Goal: Ask a question

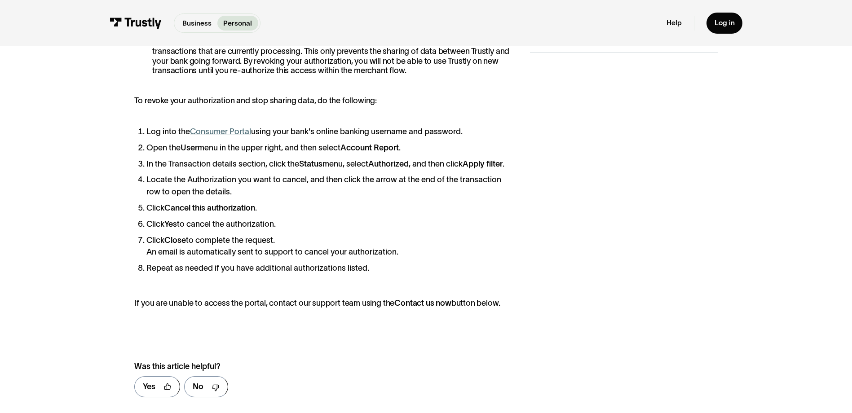
scroll to position [269, 0]
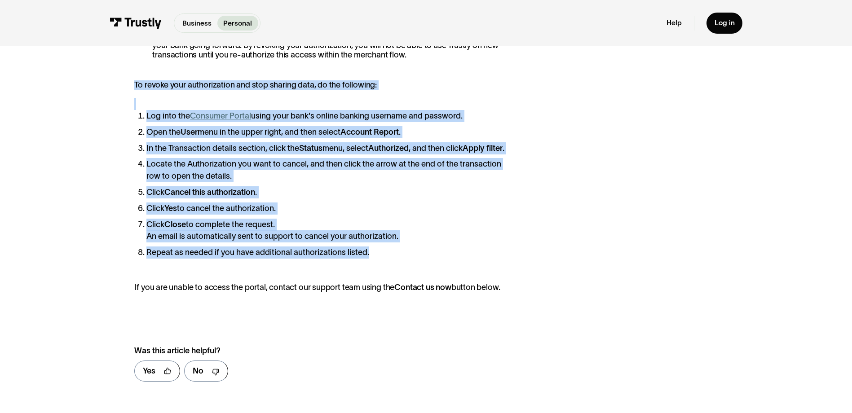
drag, startPoint x: 132, startPoint y: 82, endPoint x: 439, endPoint y: 269, distance: 359.5
click at [439, 269] on div "We are committed to keeping your information secure and private. You can to rev…" at bounding box center [426, 186] width 836 height 488
copy div "To revoke your authorization and stop sharing data, do the following: Log into …"
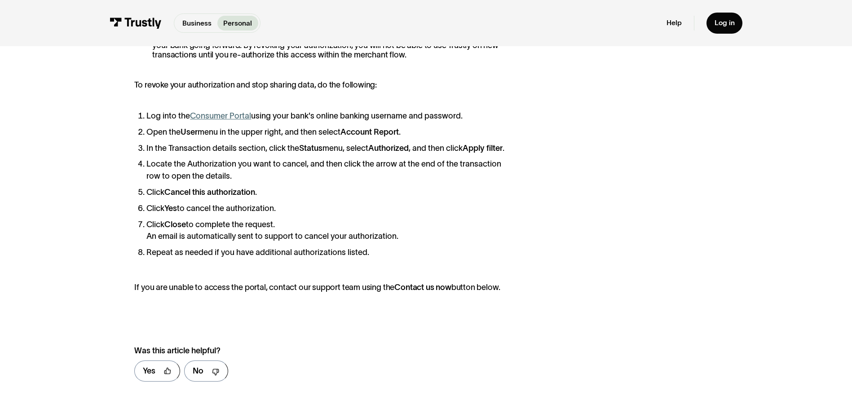
click at [523, 270] on div "We are committed to keeping your information secure and private. You can to rev…" at bounding box center [425, 186] width 583 height 408
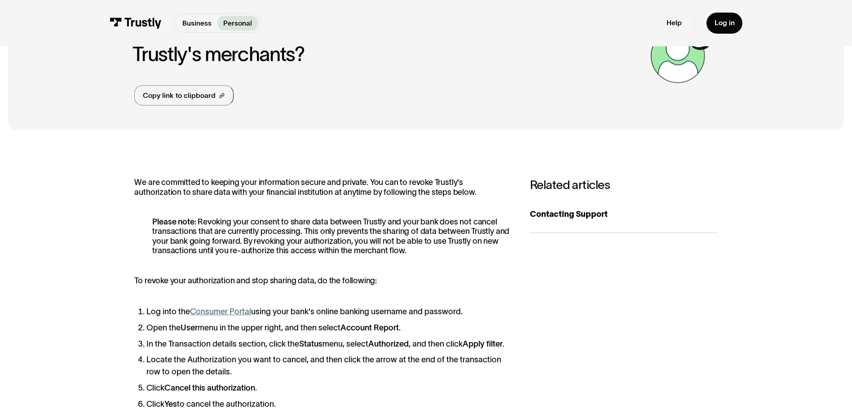
scroll to position [90, 0]
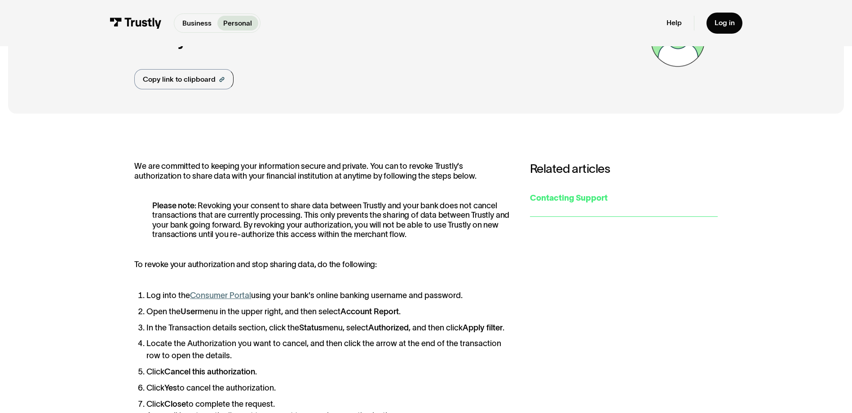
click at [583, 203] on div "Contacting Support" at bounding box center [624, 198] width 188 height 12
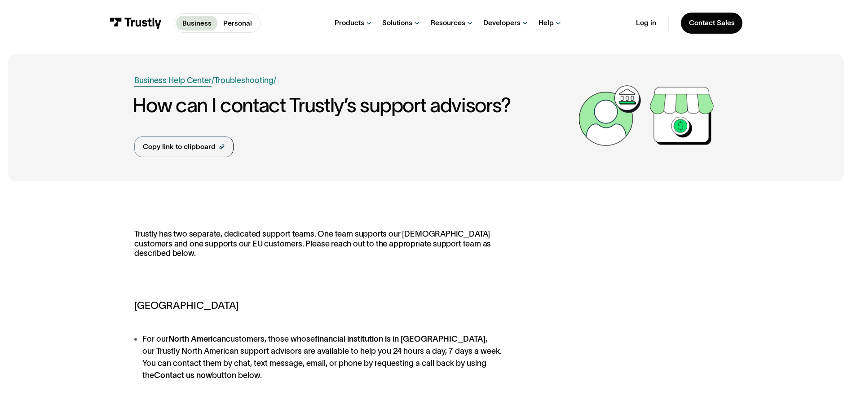
click at [181, 81] on link "Business Help Center" at bounding box center [172, 81] width 77 height 12
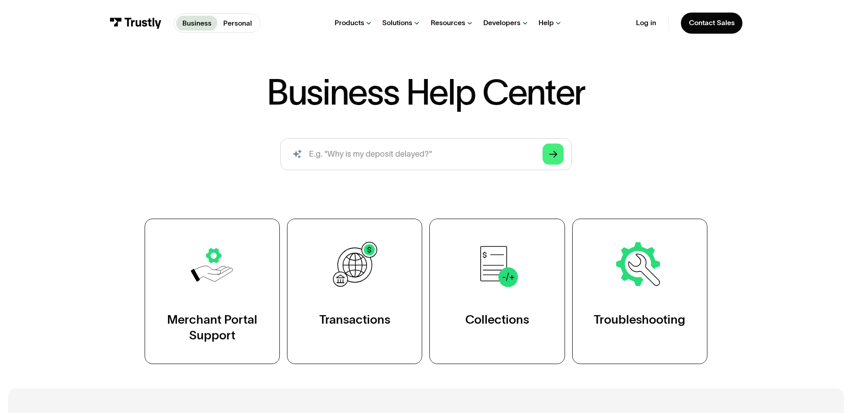
scroll to position [90, 0]
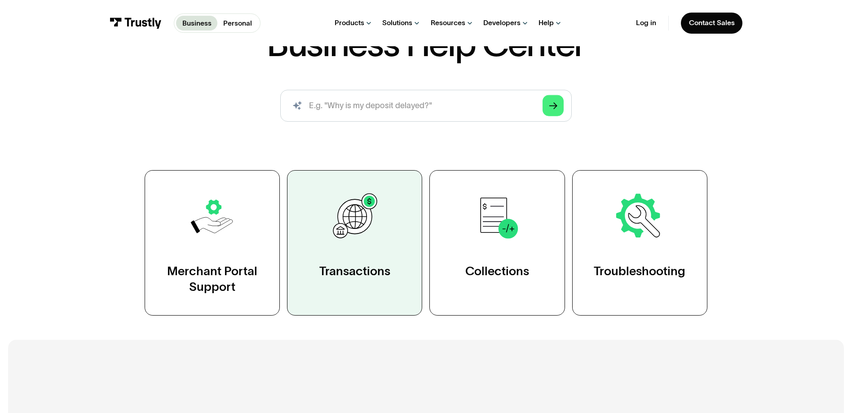
click at [354, 264] on div "Transactions" at bounding box center [354, 271] width 71 height 16
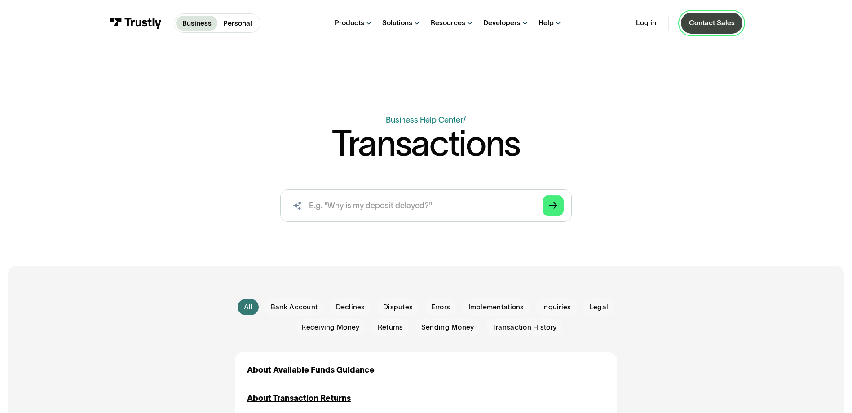
click at [711, 25] on div "Contact Sales" at bounding box center [712, 22] width 46 height 9
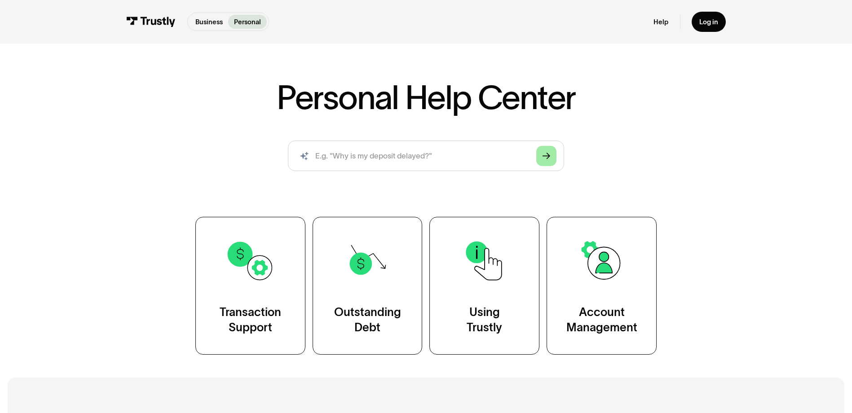
scroll to position [45, 0]
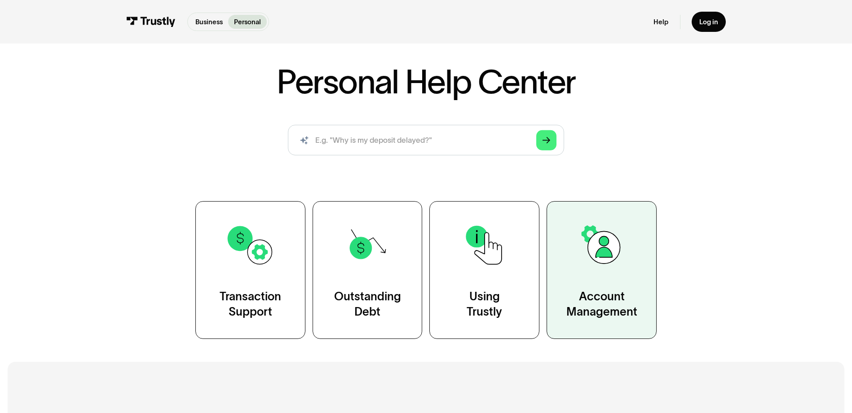
click at [605, 274] on link "Account Management" at bounding box center [601, 270] width 110 height 138
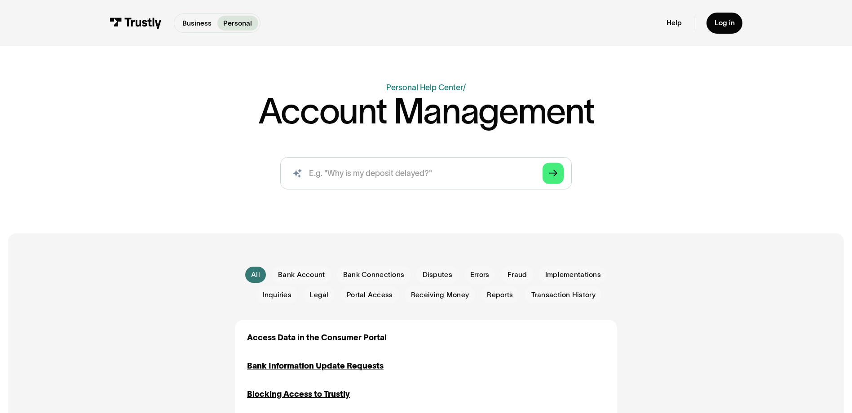
scroll to position [225, 0]
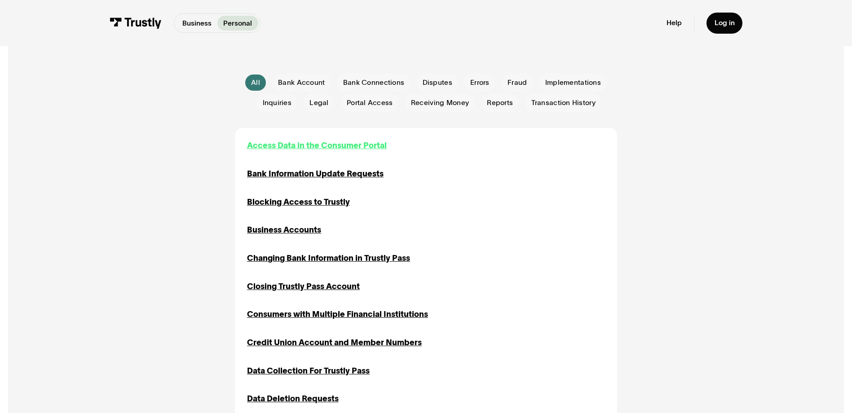
click at [338, 148] on div "Access Data in the Consumer Portal" at bounding box center [317, 146] width 140 height 12
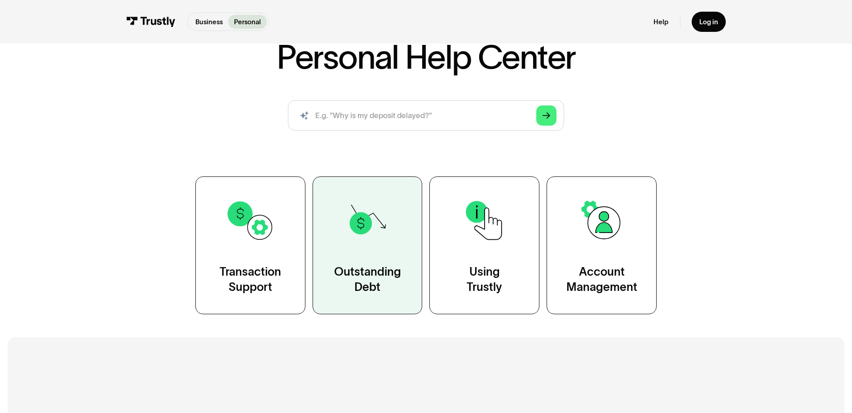
scroll to position [90, 0]
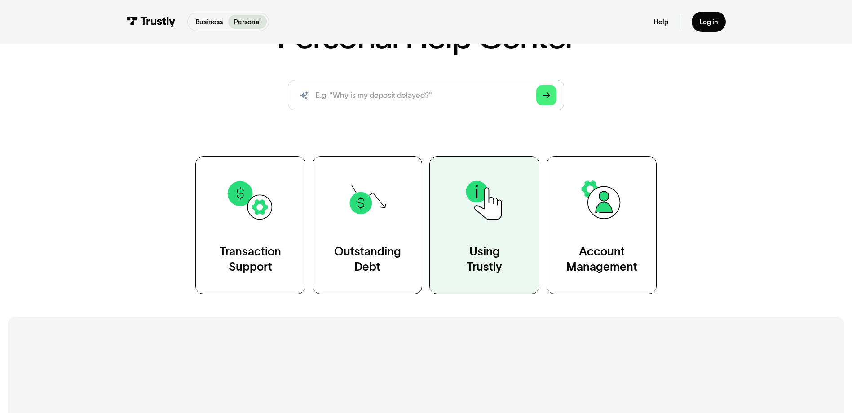
click at [493, 239] on link "Using Trustly" at bounding box center [484, 225] width 110 height 138
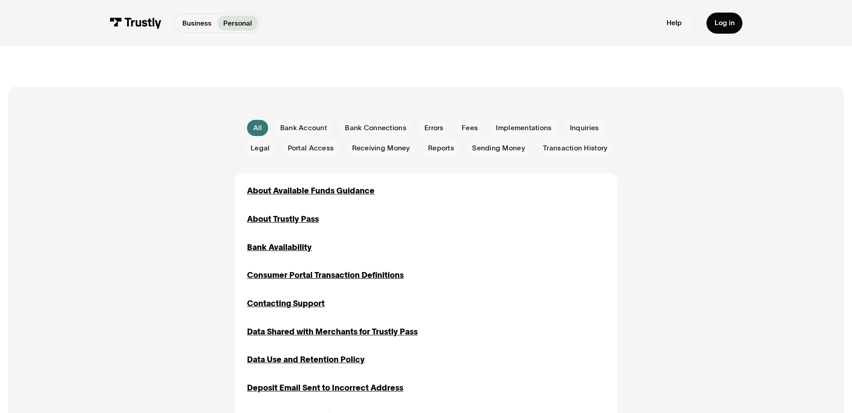
scroll to position [180, 0]
click at [298, 128] on span "Bank Account" at bounding box center [303, 128] width 47 height 10
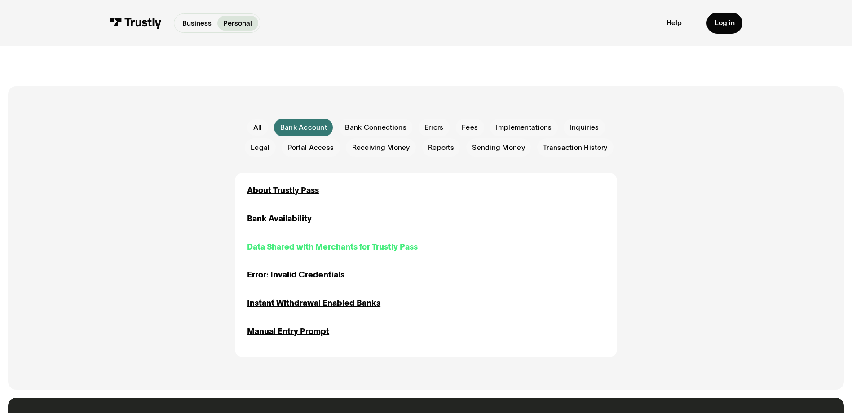
click at [374, 250] on div "Data Shared with Merchants for Trustly Pass" at bounding box center [332, 247] width 171 height 12
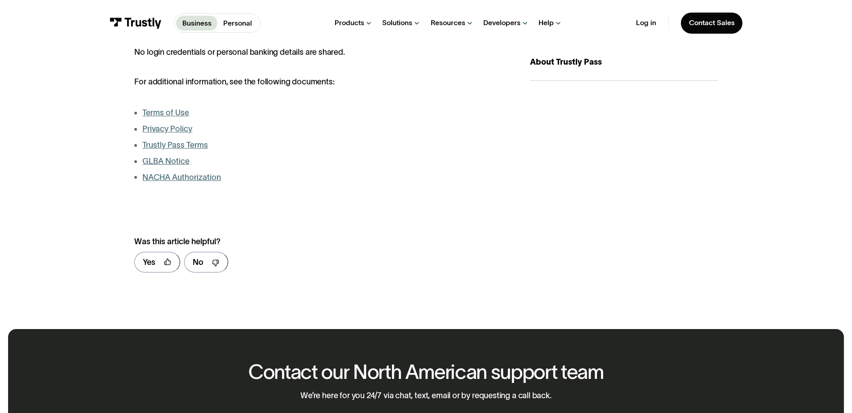
scroll to position [314, 0]
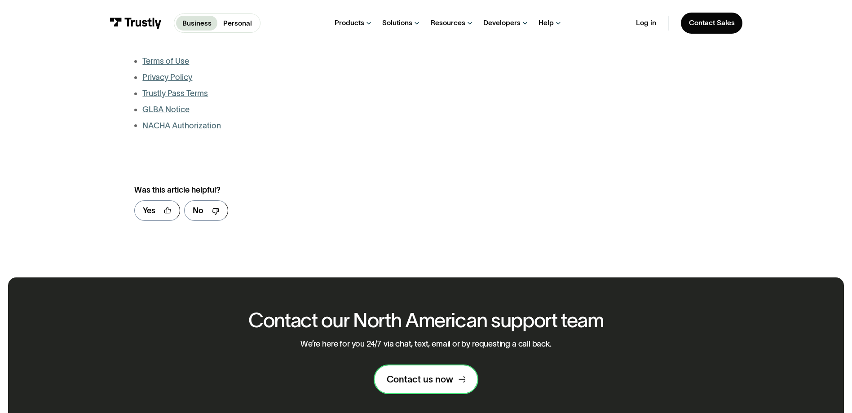
click at [431, 388] on link "Contact us now" at bounding box center [425, 379] width 103 height 28
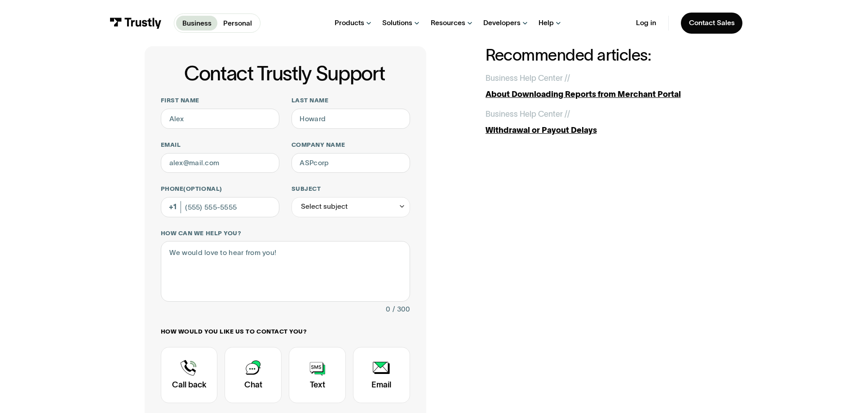
scroll to position [90, 0]
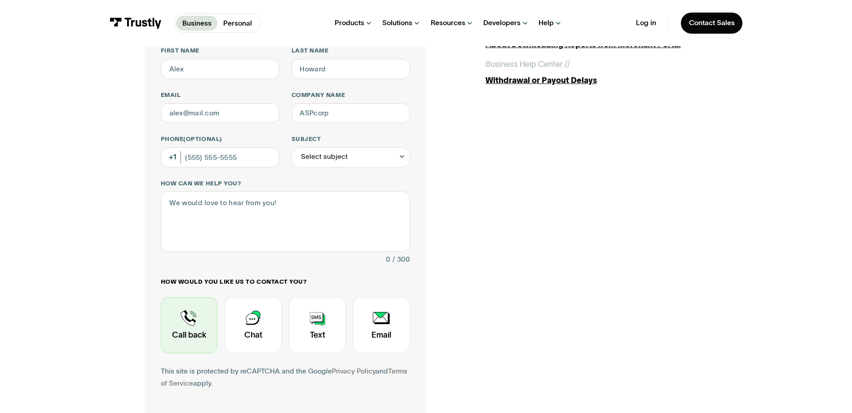
click at [172, 334] on div "Contact Trustly Support" at bounding box center [189, 325] width 57 height 56
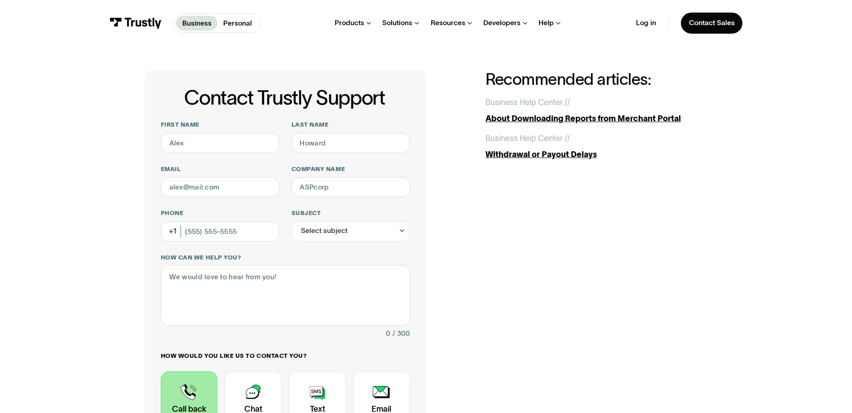
scroll to position [0, 0]
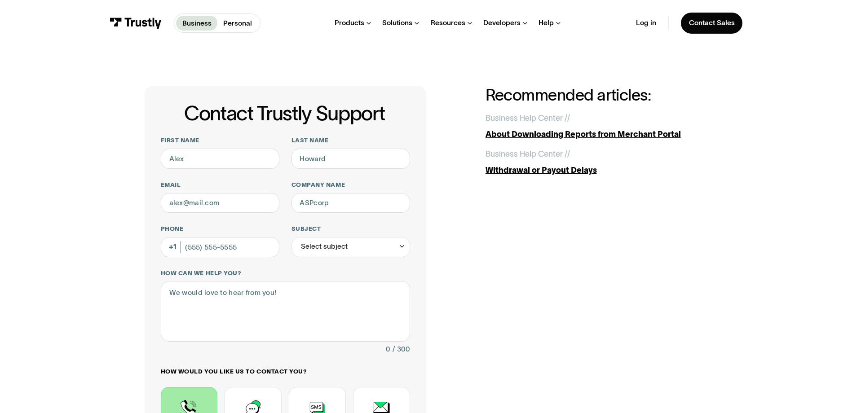
click at [107, 283] on div "Contact Trustly Support First name Last name Email Company name Phone (Optional…" at bounding box center [426, 315] width 812 height 538
